Goal: Transaction & Acquisition: Purchase product/service

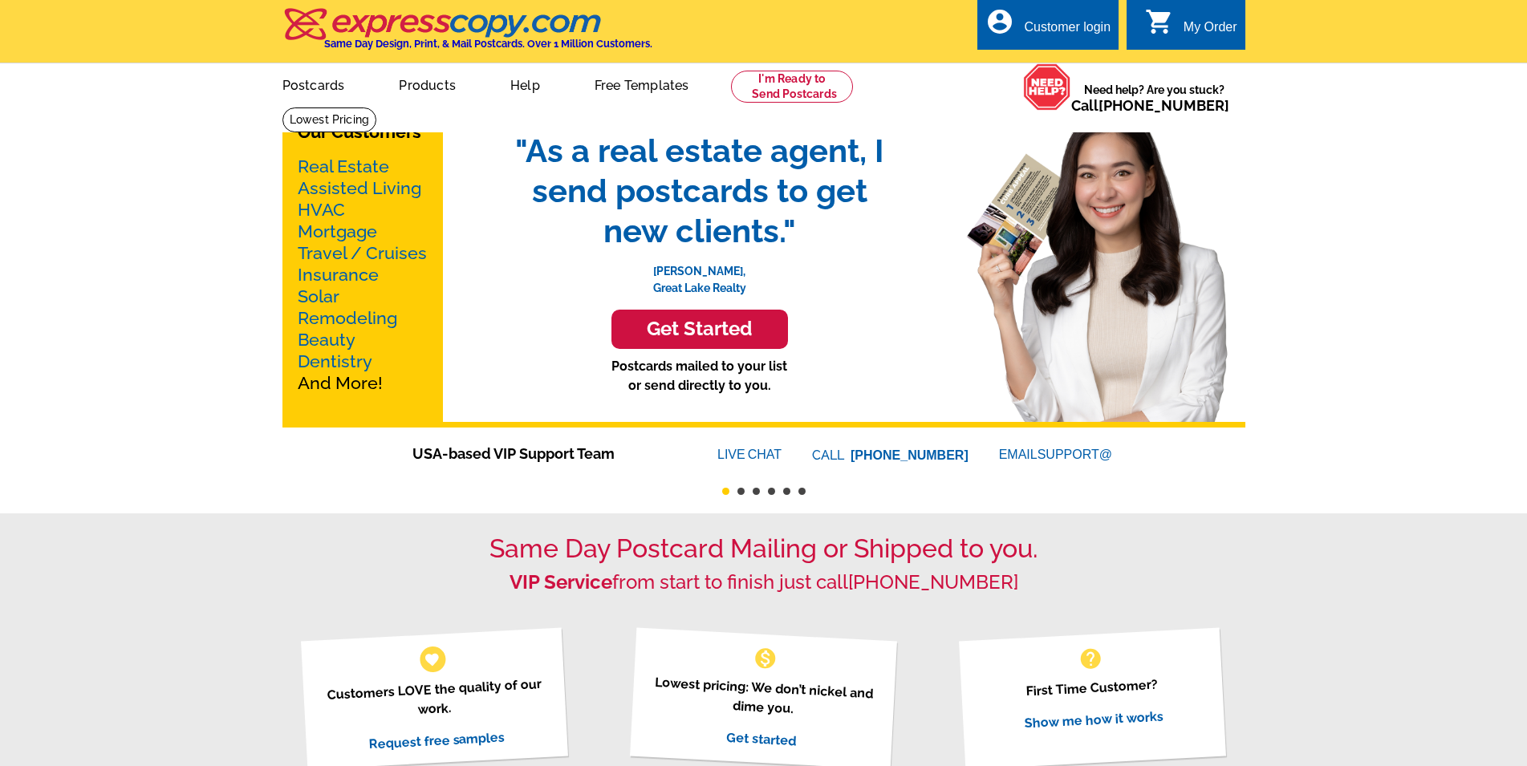
click at [357, 170] on link "Real Estate" at bounding box center [343, 166] width 91 height 20
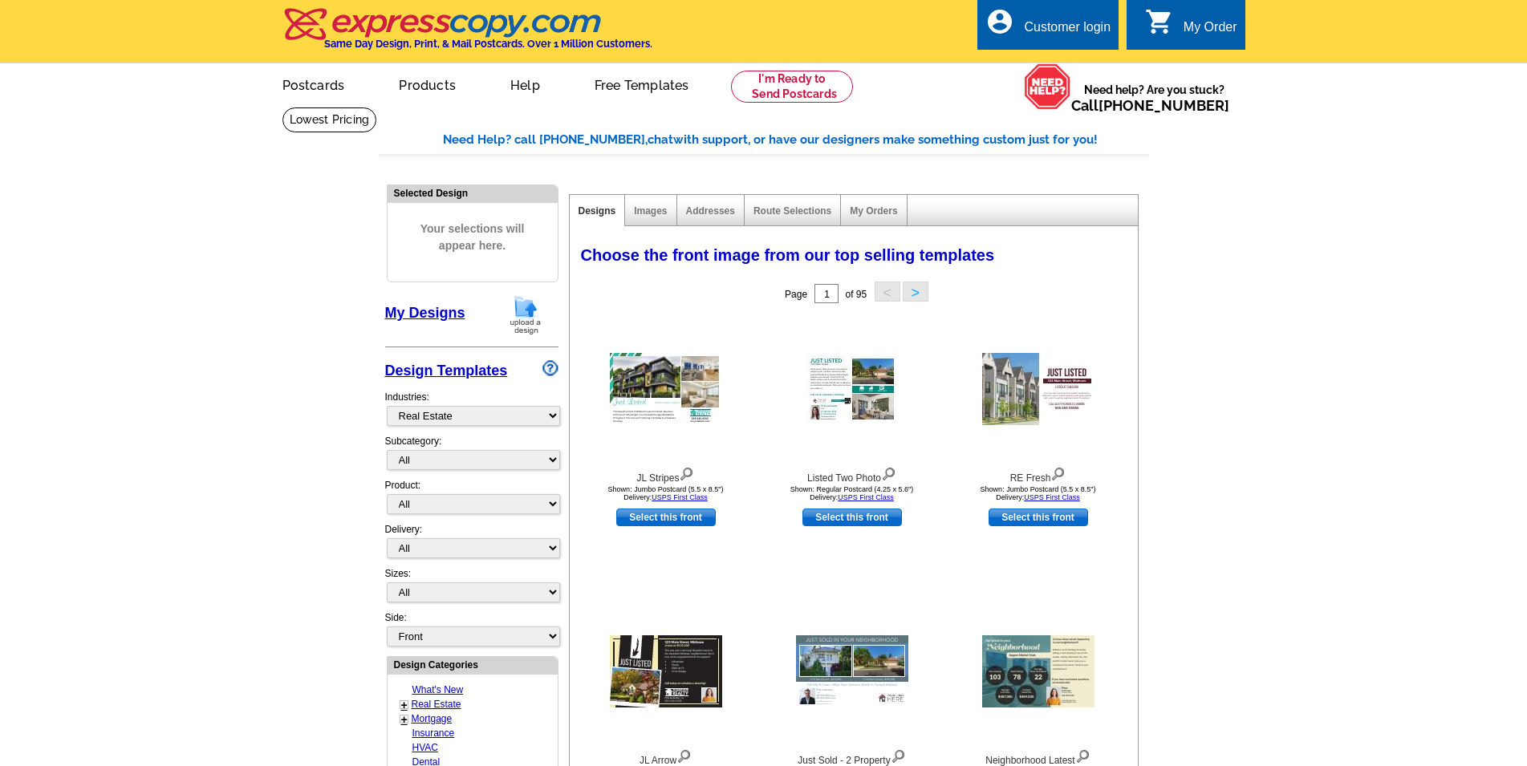
select select "785"
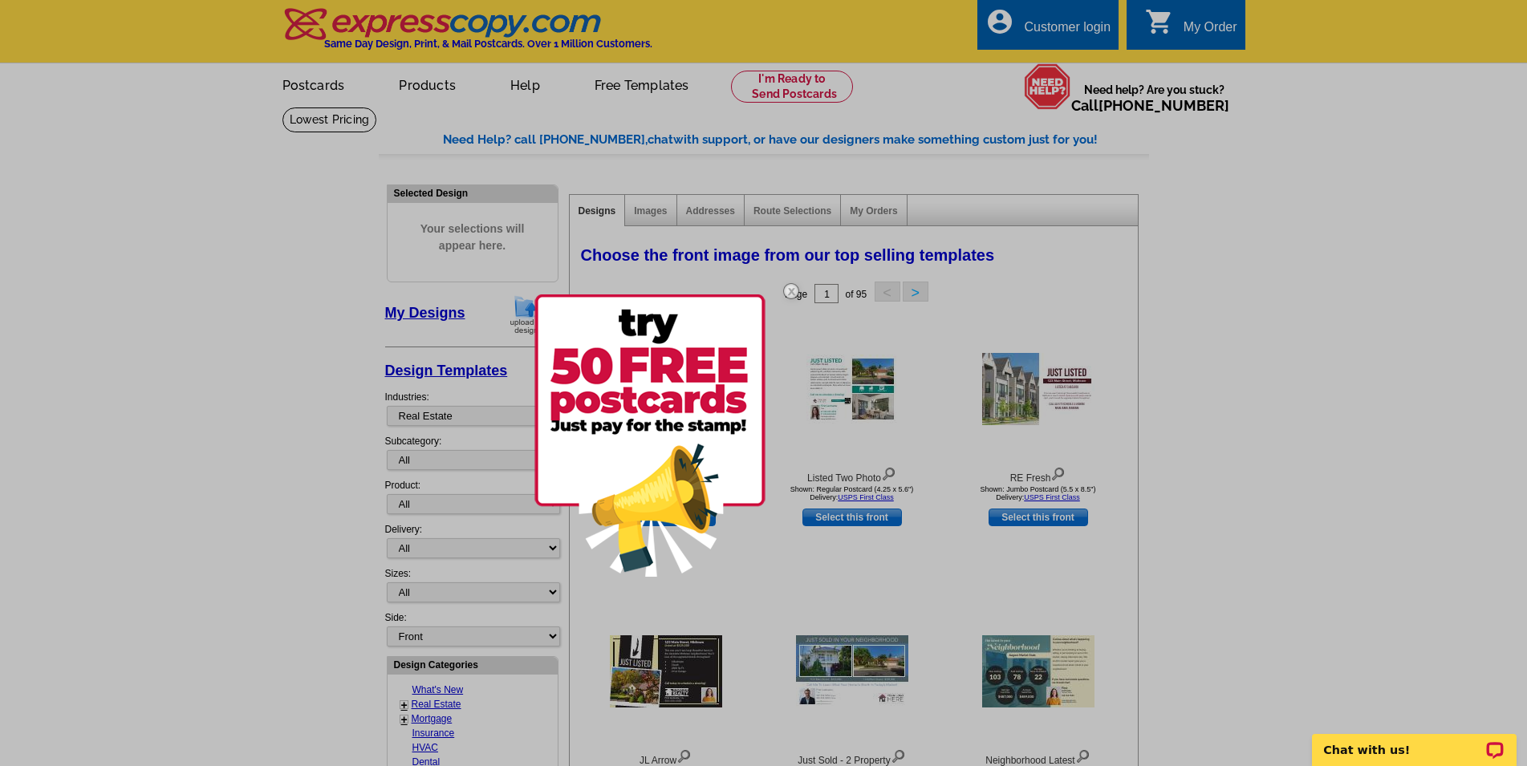
click at [1113, 290] on div at bounding box center [763, 383] width 1527 height 766
click at [790, 284] on img at bounding box center [791, 291] width 47 height 47
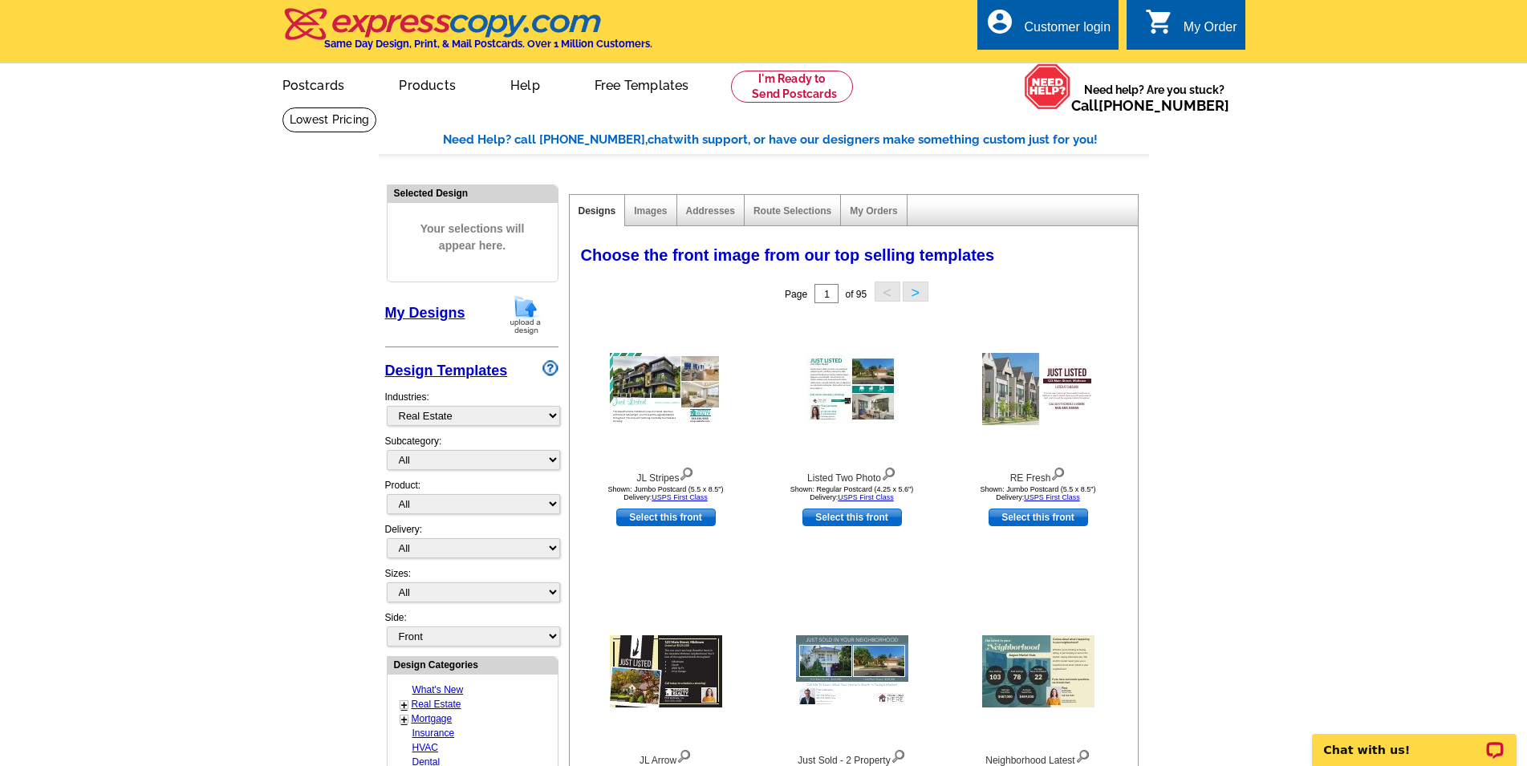
scroll to position [327, 0]
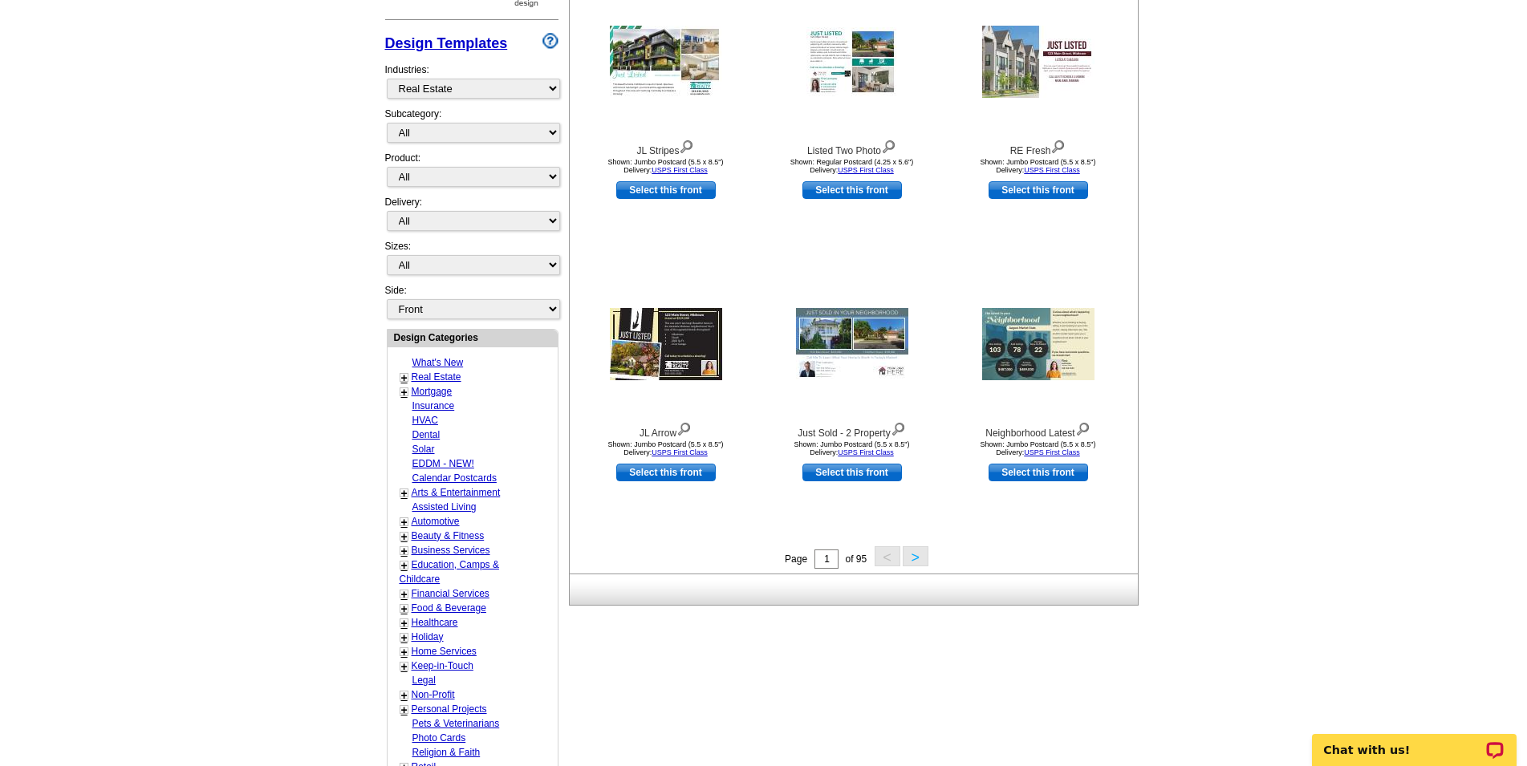
click at [912, 559] on button ">" at bounding box center [916, 557] width 26 height 20
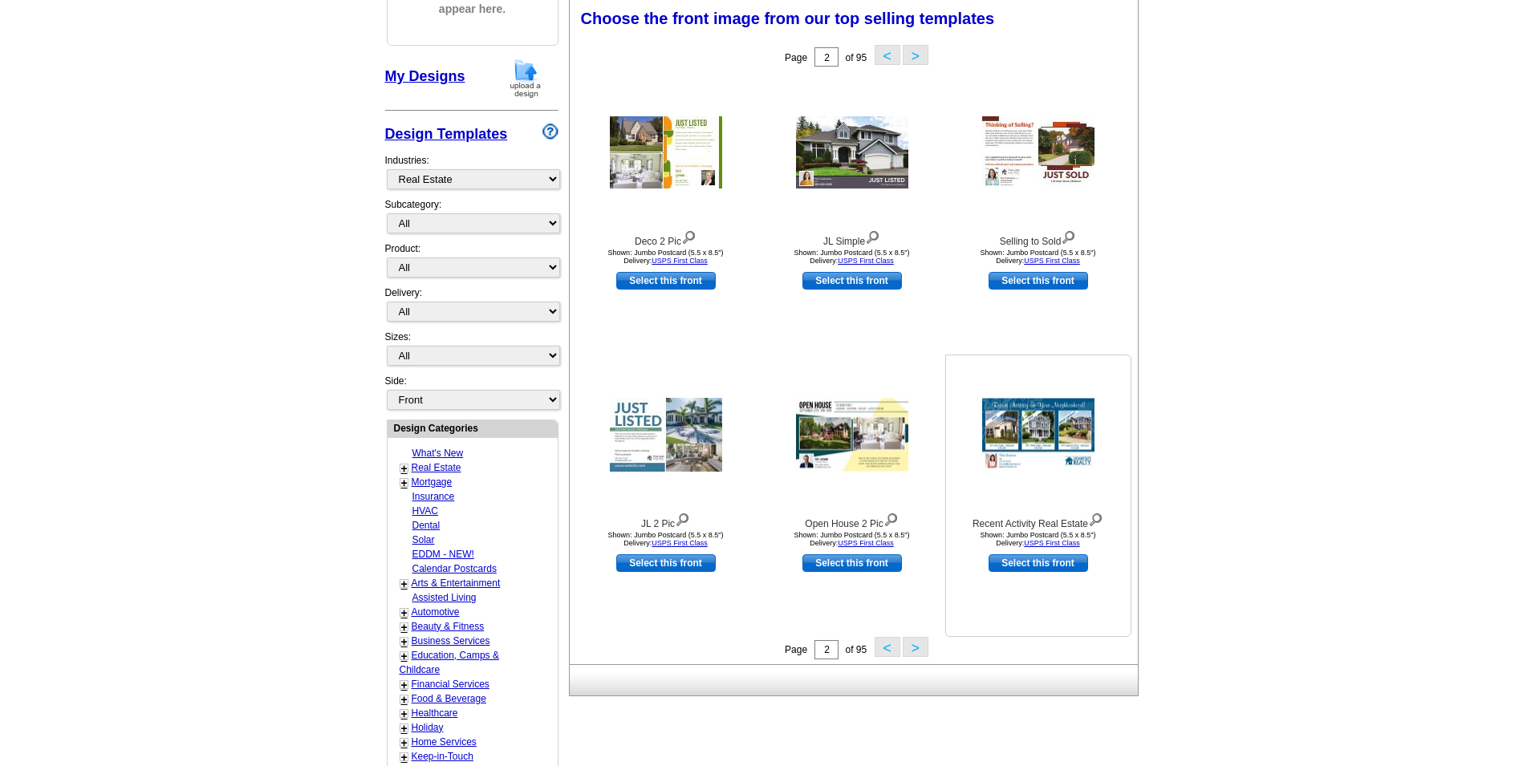
scroll to position [0, 0]
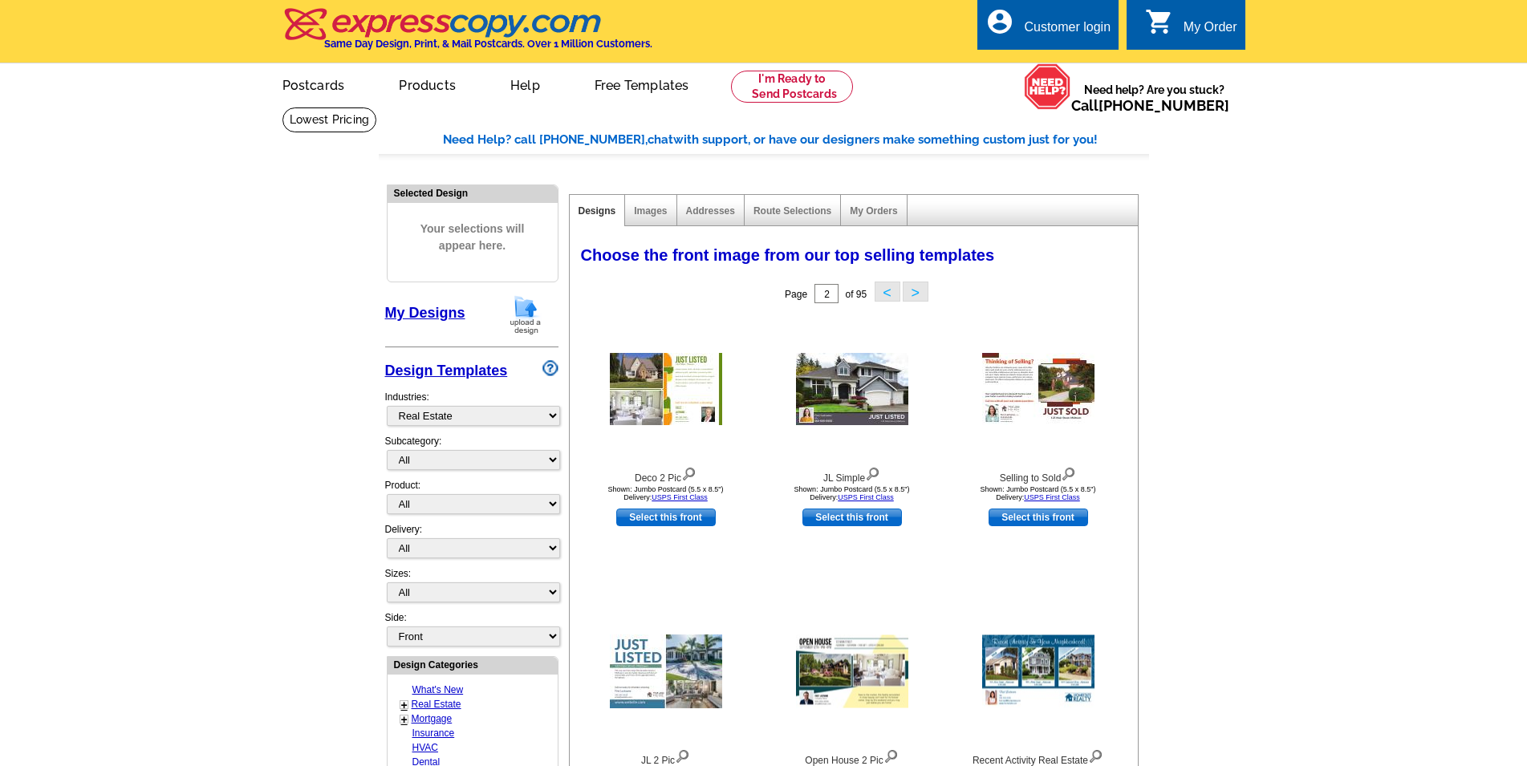
click at [1444, 327] on main "Need Help? call [PHONE_NUMBER], chat with support, or have our designers make s…" at bounding box center [763, 703] width 1527 height 1193
